Goal: Task Accomplishment & Management: Manage account settings

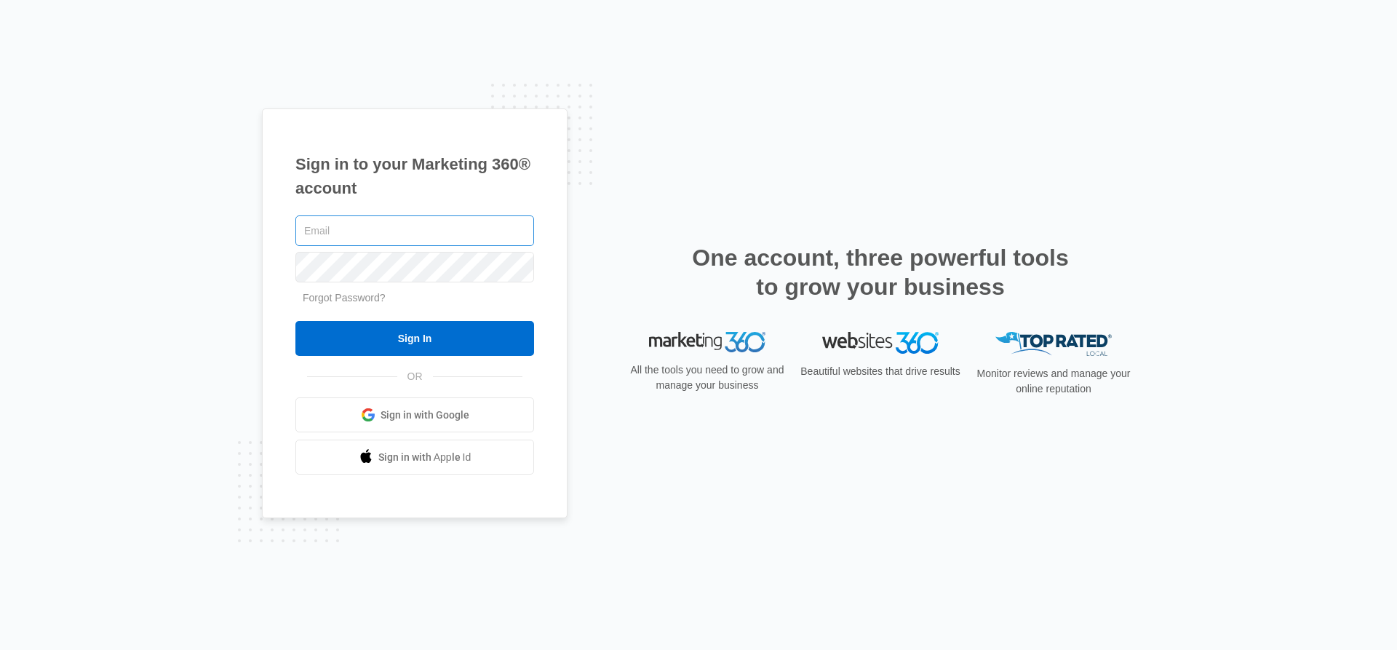
click at [450, 231] on input "text" at bounding box center [414, 230] width 239 height 31
click at [431, 234] on input "text" at bounding box center [414, 230] width 239 height 31
type input "[EMAIL_ADDRESS][DOMAIN_NAME]"
click at [346, 297] on link "Forgot Password?" at bounding box center [344, 298] width 83 height 12
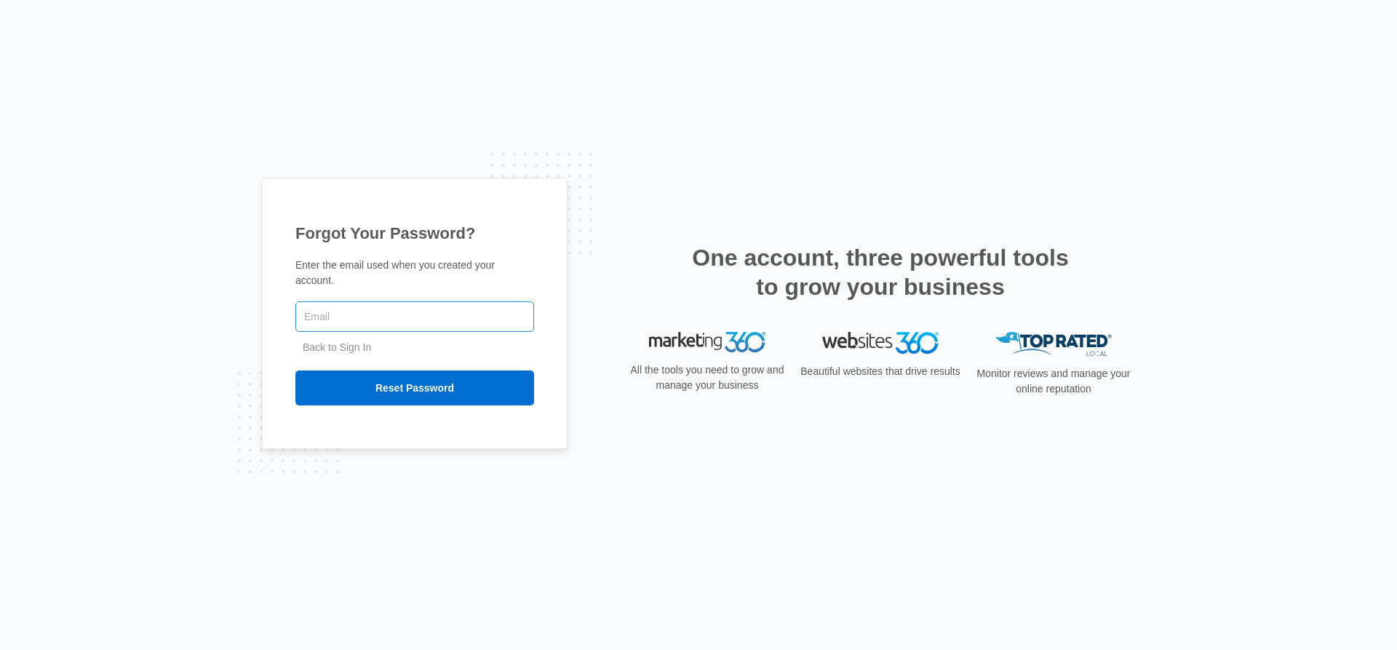
click at [338, 308] on input "text" at bounding box center [414, 316] width 239 height 31
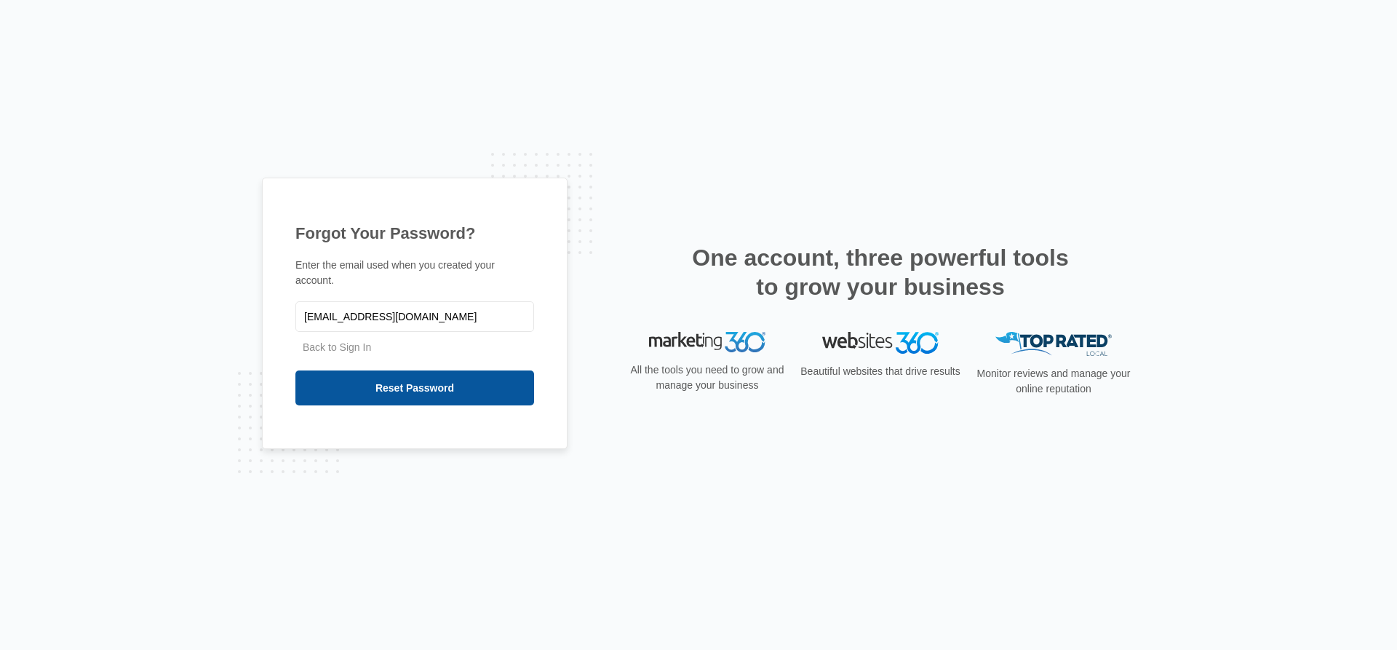
type input "[EMAIL_ADDRESS][DOMAIN_NAME]"
click at [434, 378] on input "Reset Password" at bounding box center [414, 387] width 239 height 35
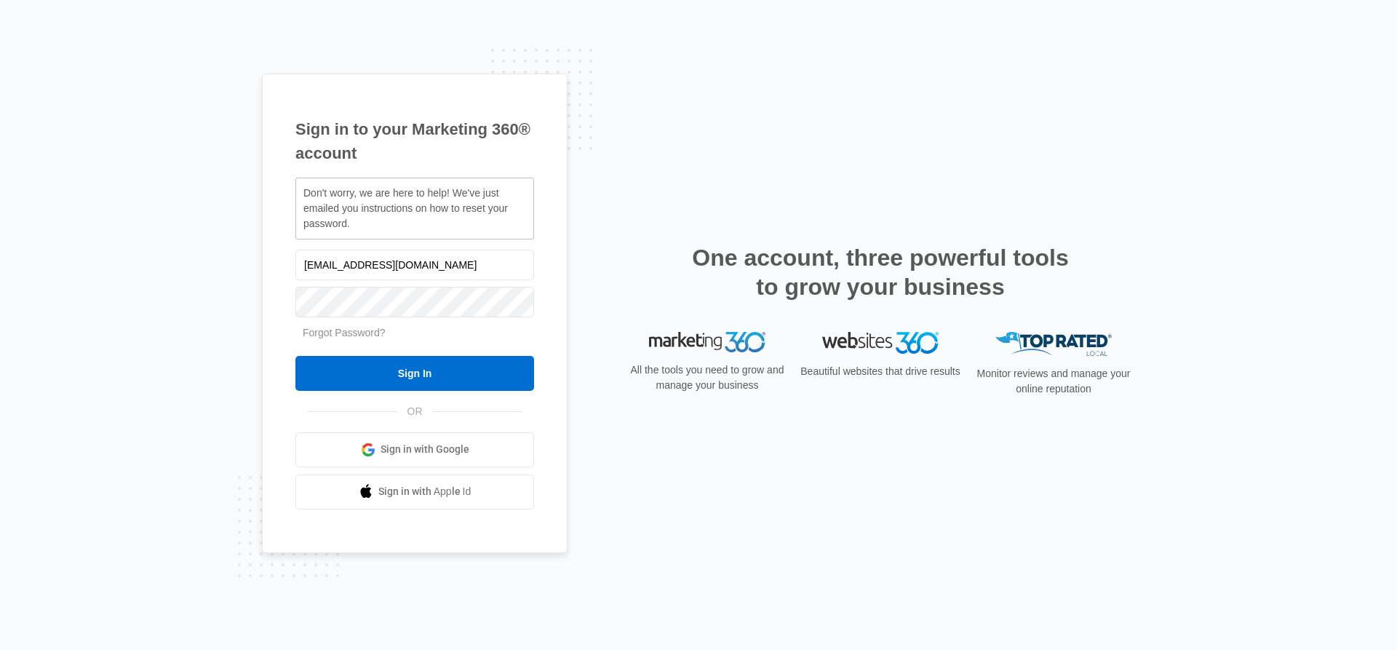
click at [423, 449] on span "Sign in with Google" at bounding box center [425, 449] width 89 height 15
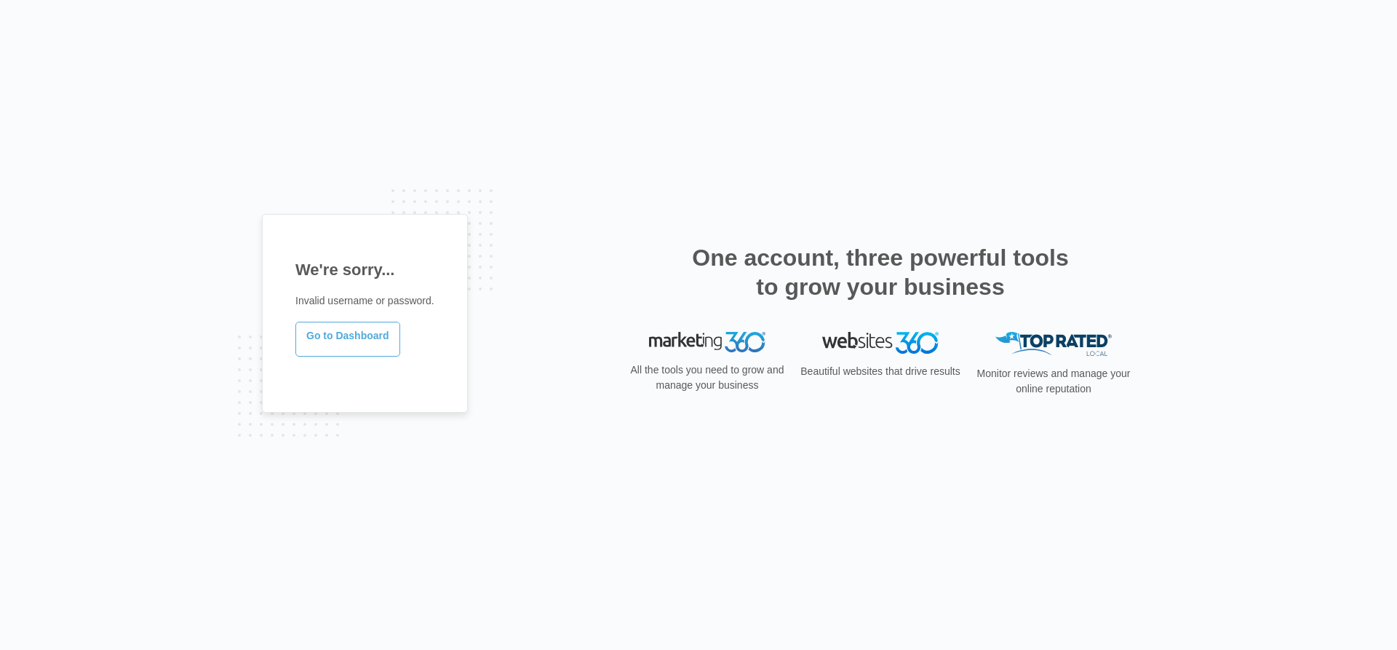
click at [366, 339] on link "Go to Dashboard" at bounding box center [347, 339] width 105 height 35
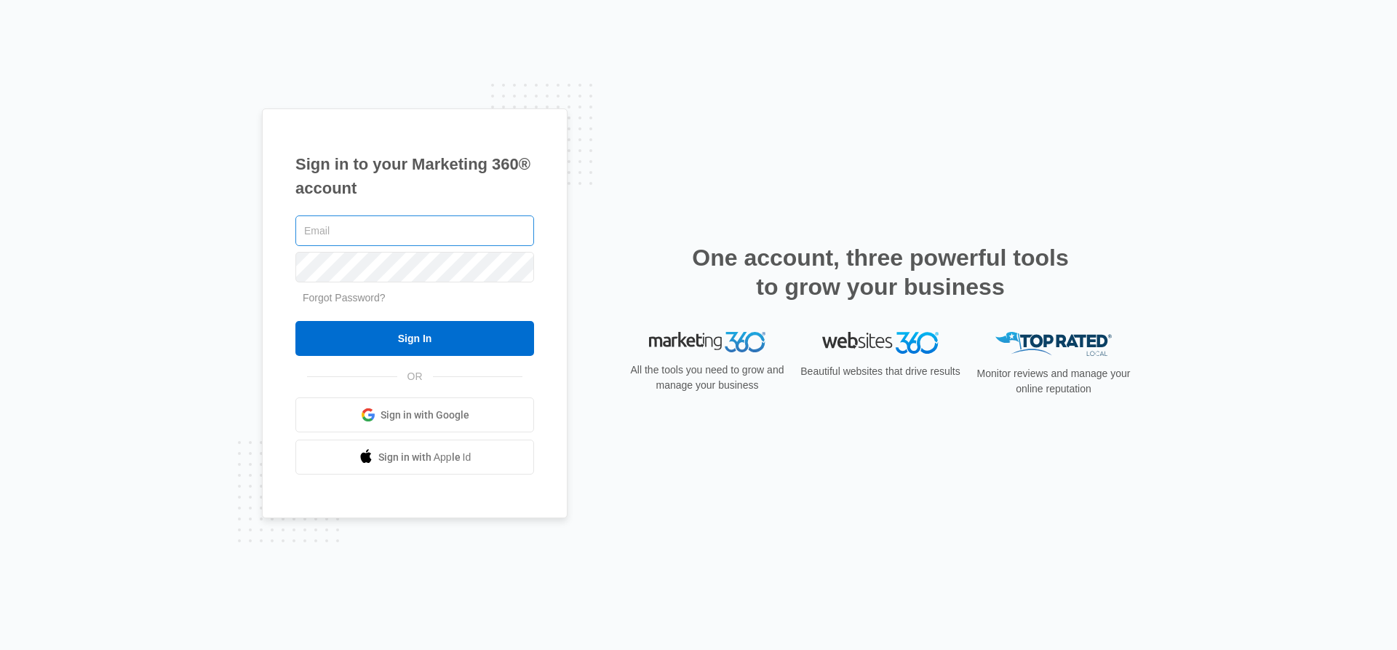
click at [379, 236] on input "text" at bounding box center [414, 230] width 239 height 31
type input "[EMAIL_ADDRESS][DOMAIN_NAME]"
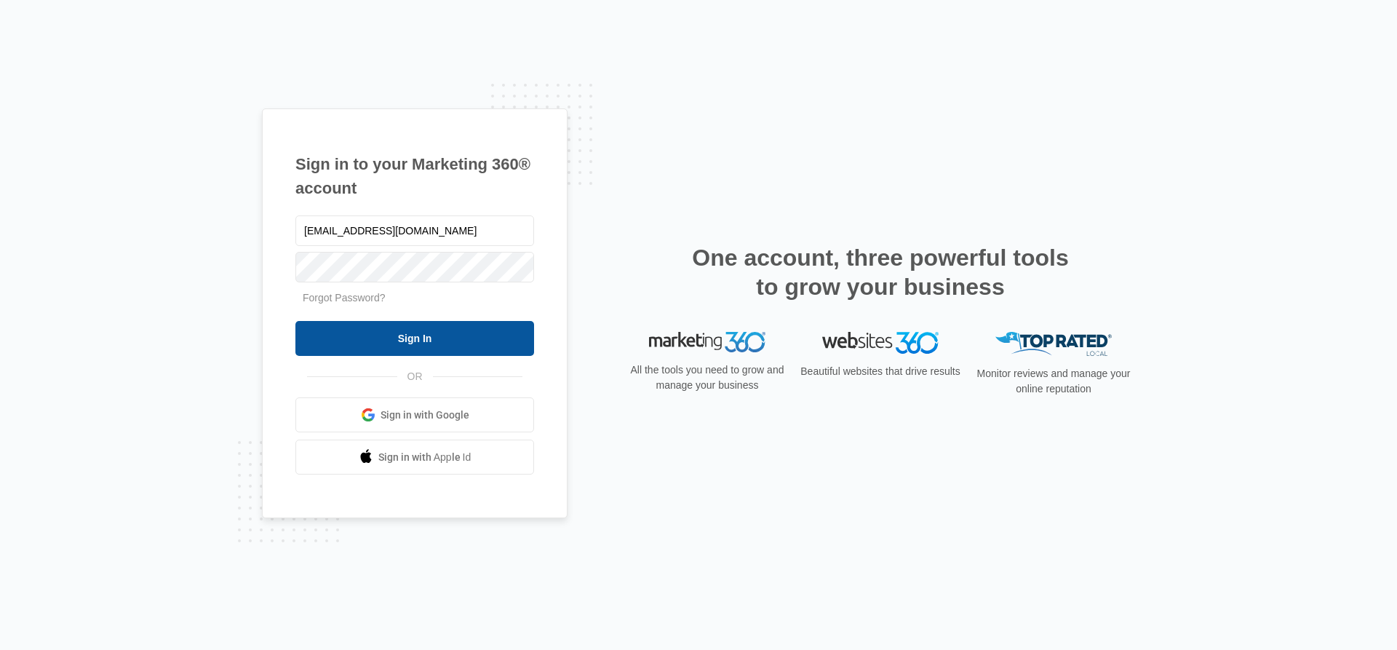
click at [401, 334] on input "Sign In" at bounding box center [414, 338] width 239 height 35
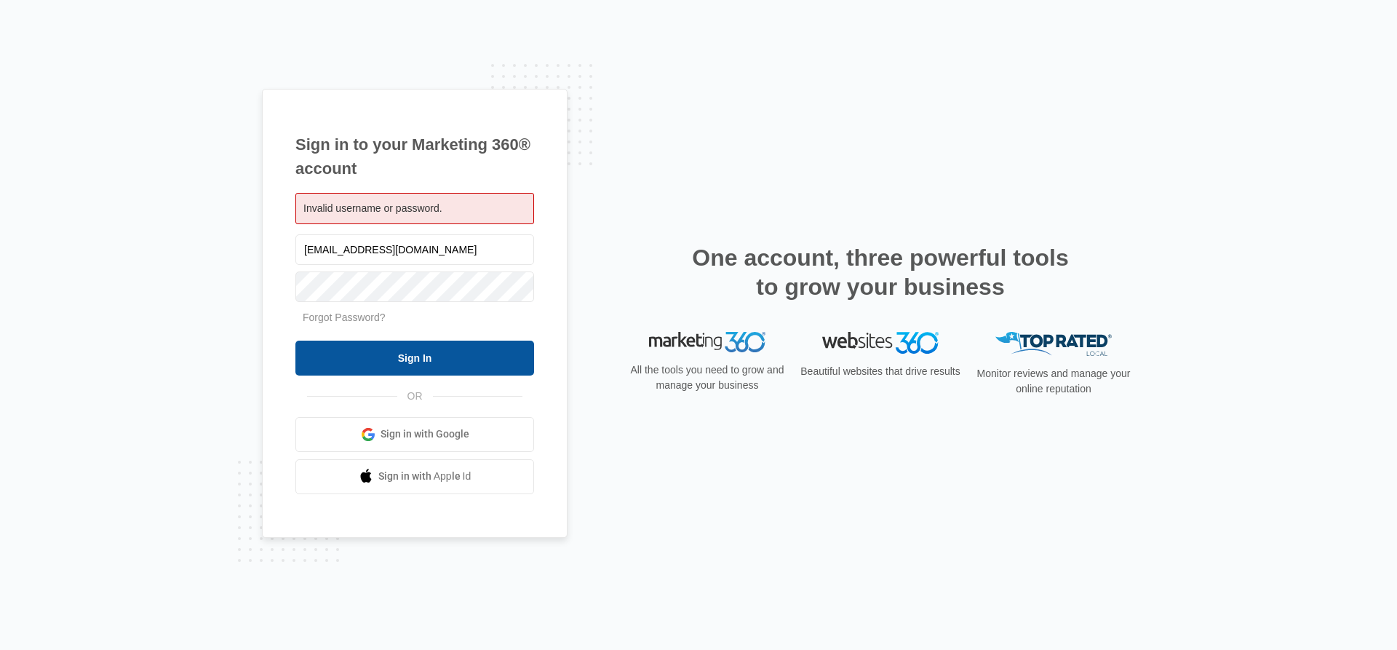
click at [402, 359] on input "Sign In" at bounding box center [414, 358] width 239 height 35
click at [325, 317] on link "Forgot Password?" at bounding box center [344, 317] width 83 height 12
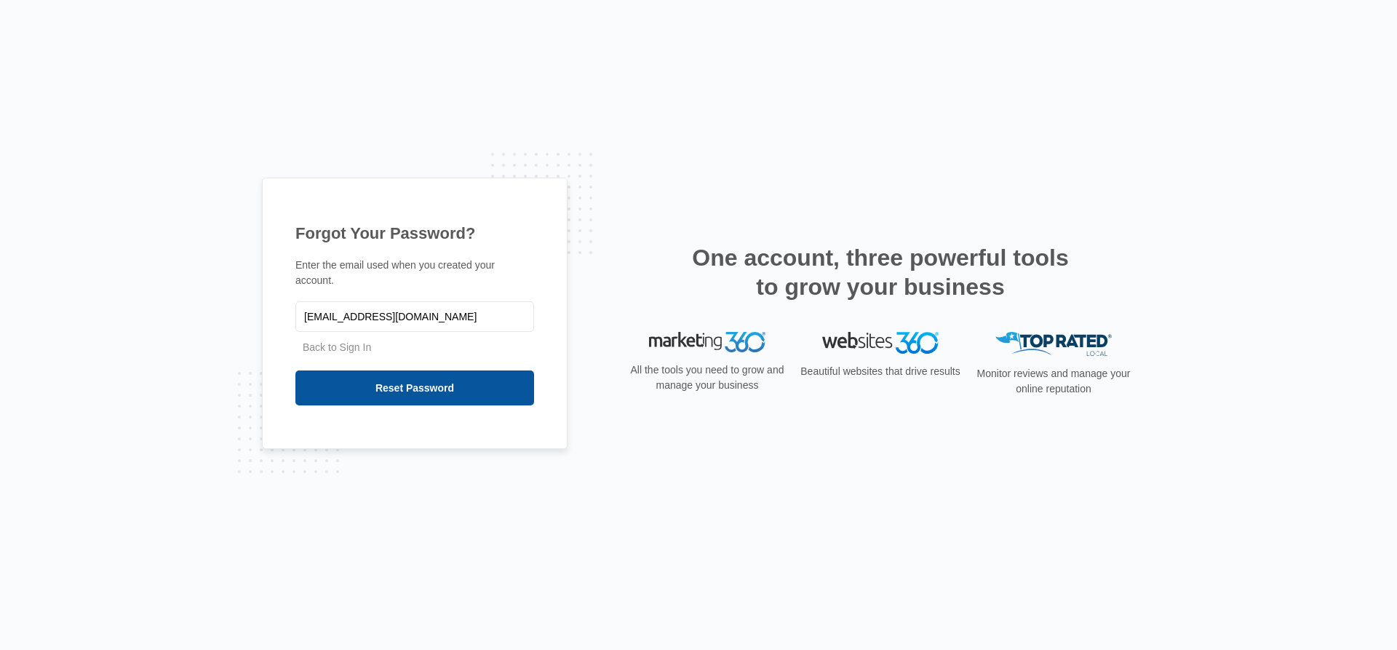
type input "[EMAIL_ADDRESS][DOMAIN_NAME]"
click at [410, 378] on input "Reset Password" at bounding box center [414, 387] width 239 height 35
